Goal: Book appointment/travel/reservation

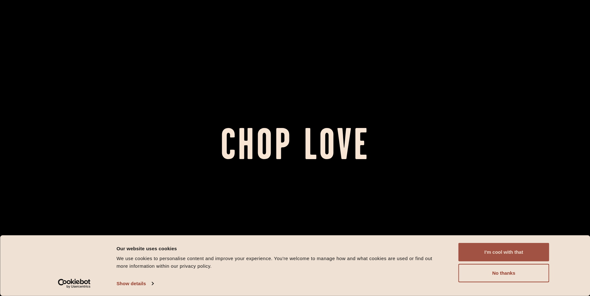
click at [525, 248] on button "I'm cool with that" at bounding box center [503, 252] width 91 height 18
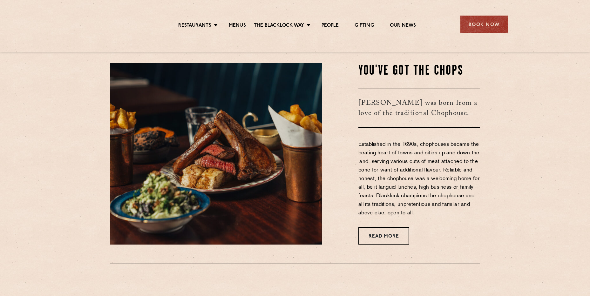
scroll to position [254, 0]
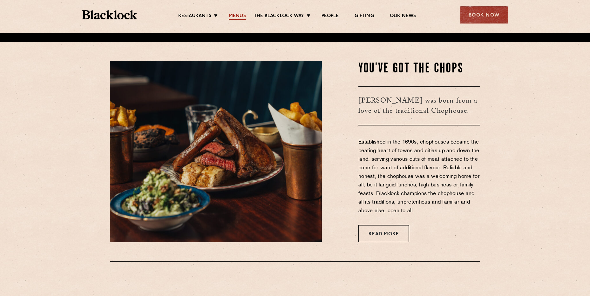
click at [239, 16] on link "Menus" at bounding box center [237, 16] width 17 height 7
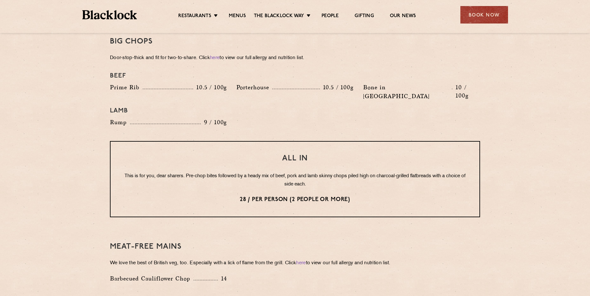
scroll to position [572, 0]
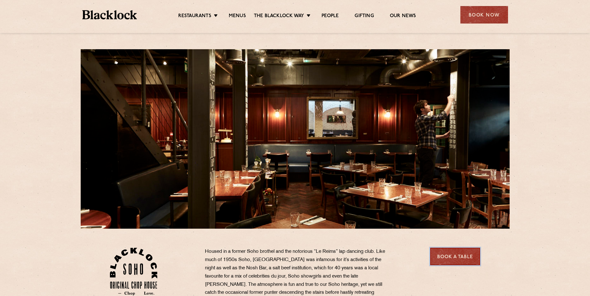
click at [449, 258] on link "Book a Table" at bounding box center [455, 256] width 50 height 17
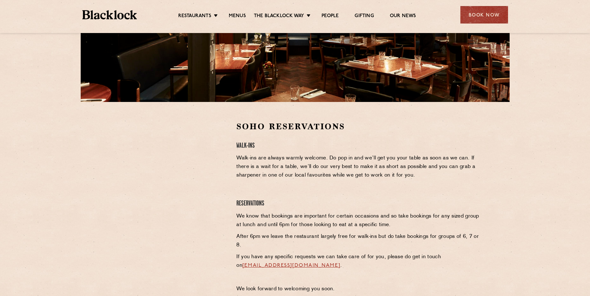
scroll to position [127, 0]
drag, startPoint x: 334, startPoint y: 177, endPoint x: 291, endPoint y: 164, distance: 44.7
click at [334, 177] on p "Walk-ins are always warmly welcome. Do pop in and we’ll get you your table as s…" at bounding box center [358, 167] width 244 height 26
